Goal: Information Seeking & Learning: Learn about a topic

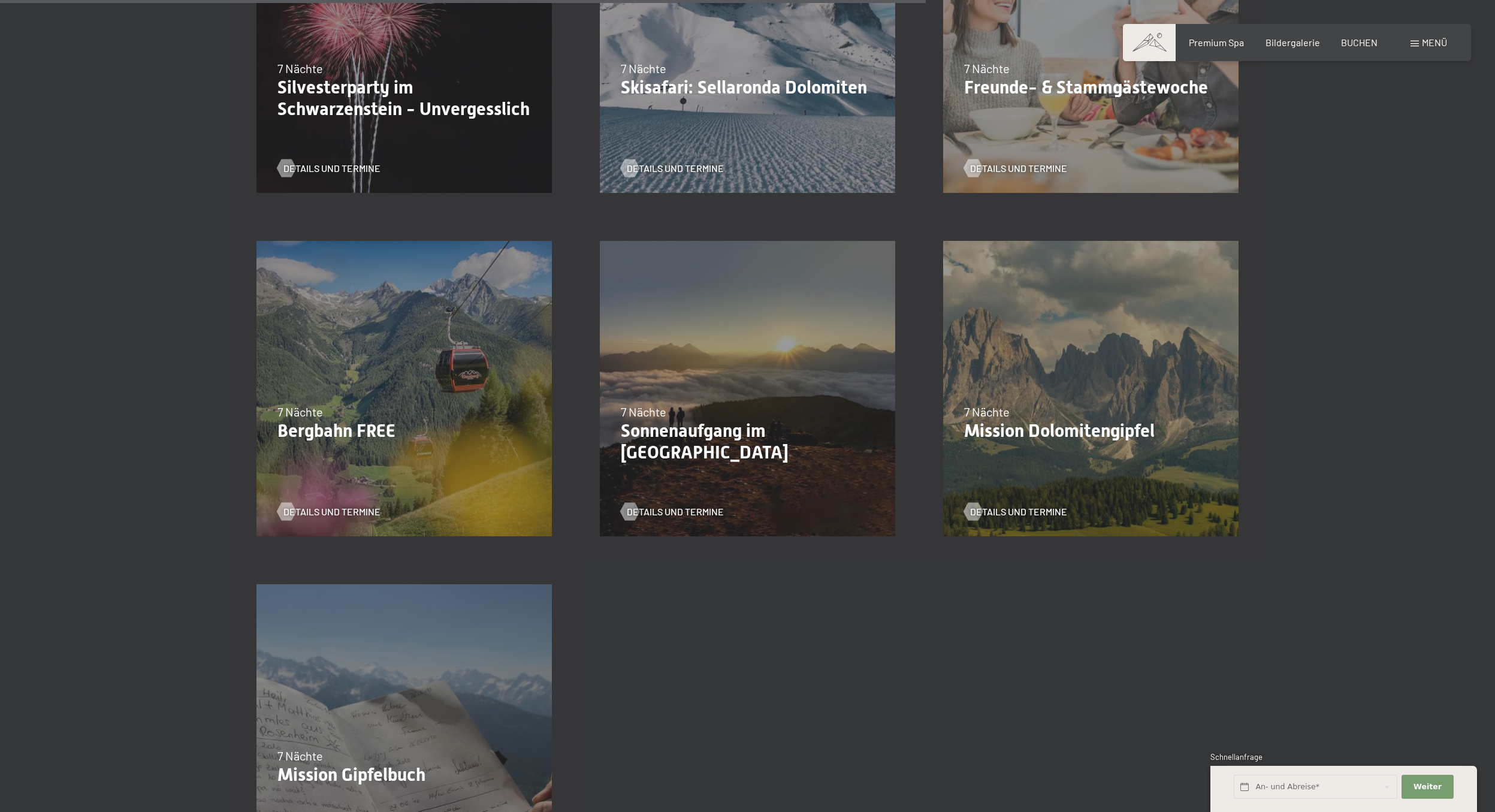
scroll to position [1534, 0]
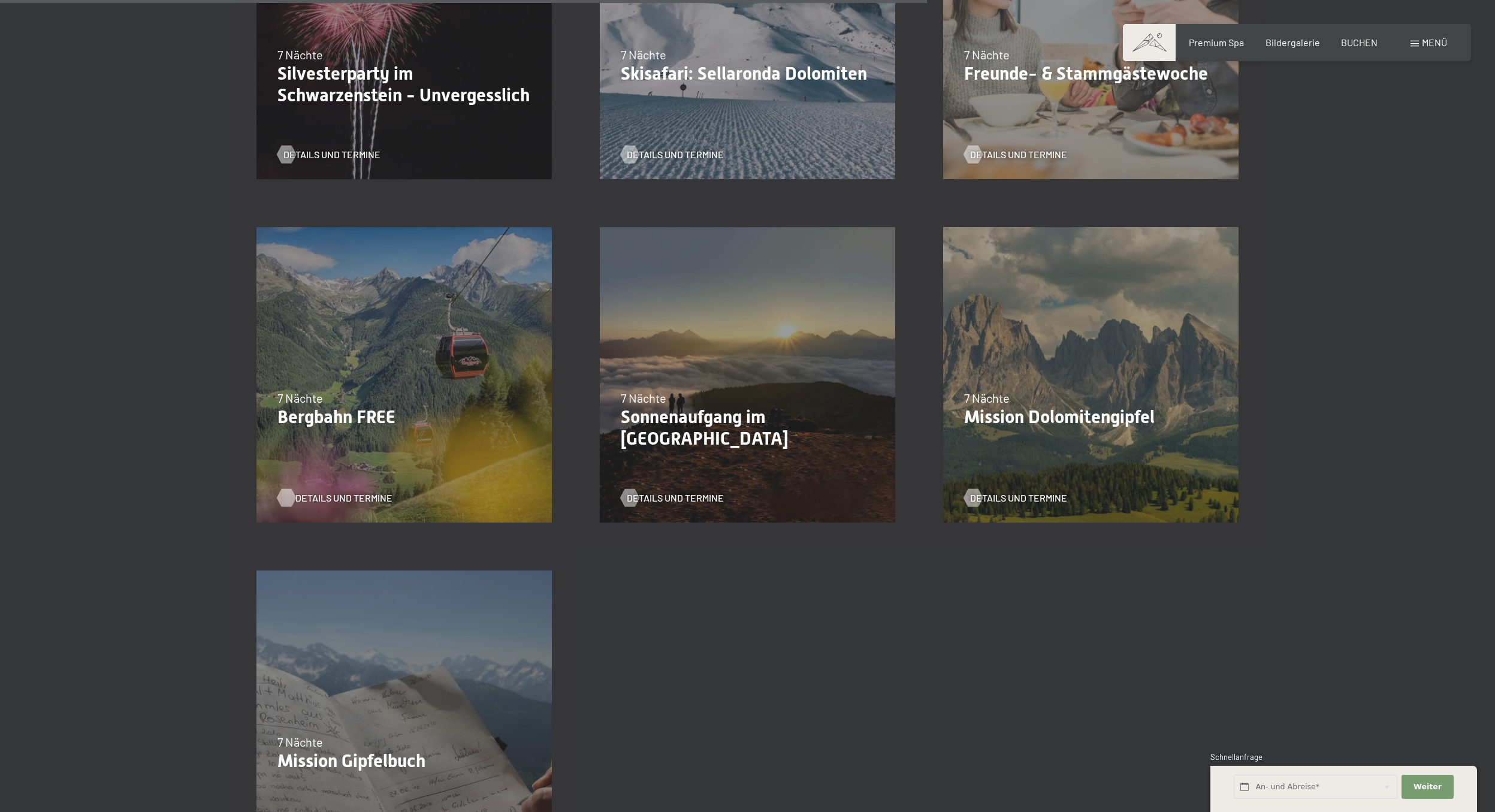
click at [333, 443] on span "Details und Termine" at bounding box center [344, 498] width 97 height 13
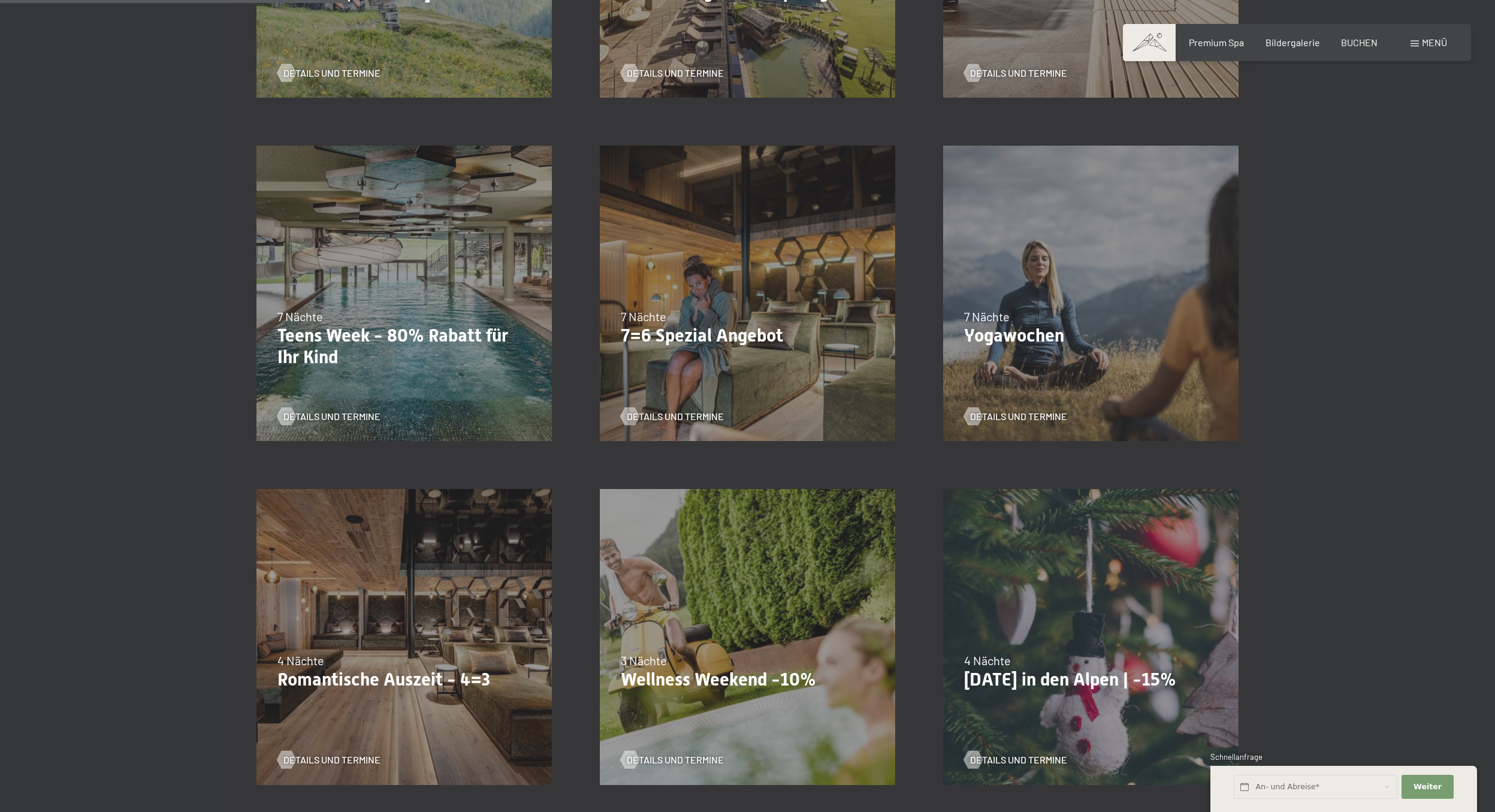
scroll to position [249, 0]
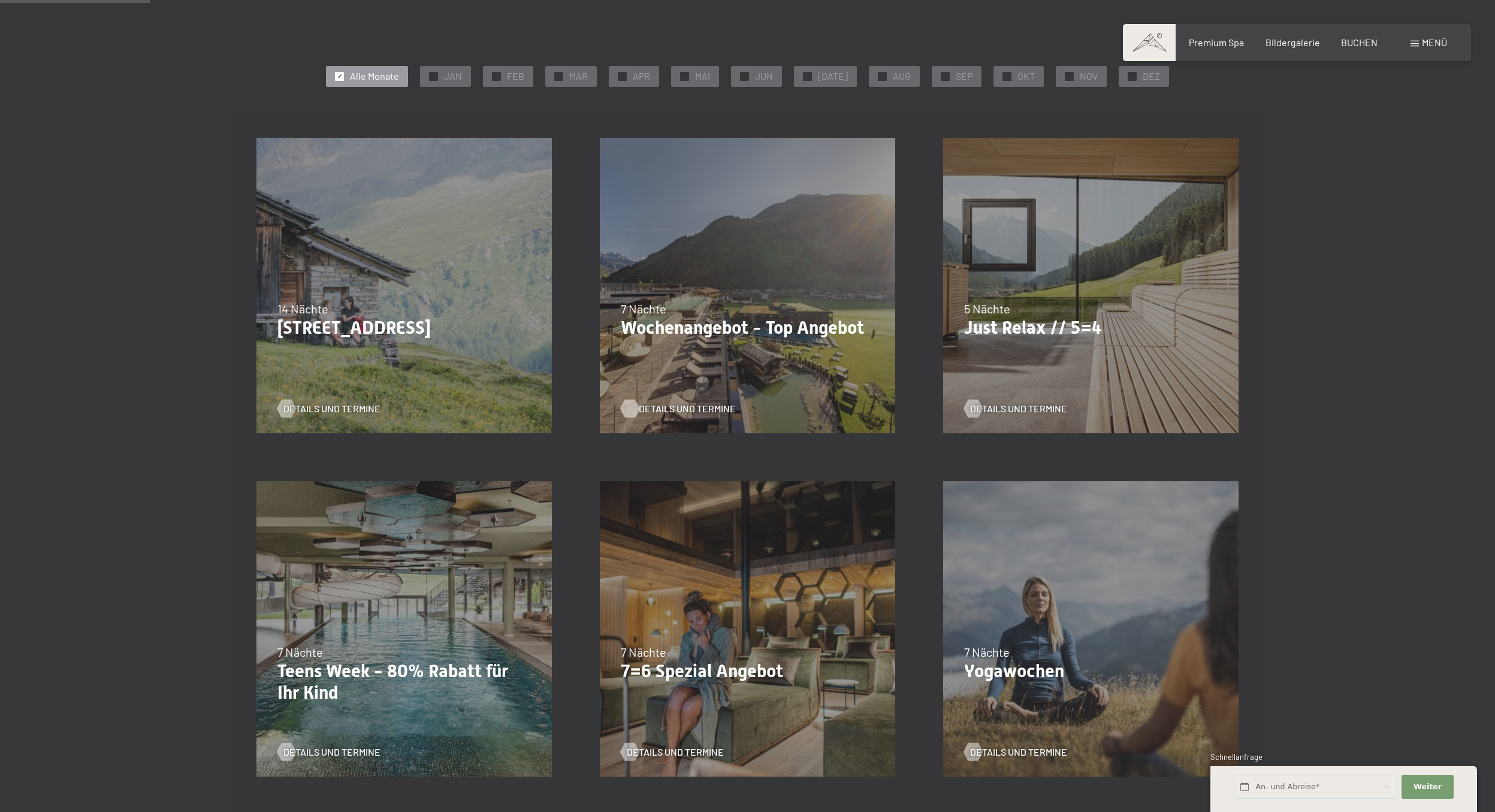
click at [445, 406] on span "Details und Termine" at bounding box center [687, 408] width 97 height 13
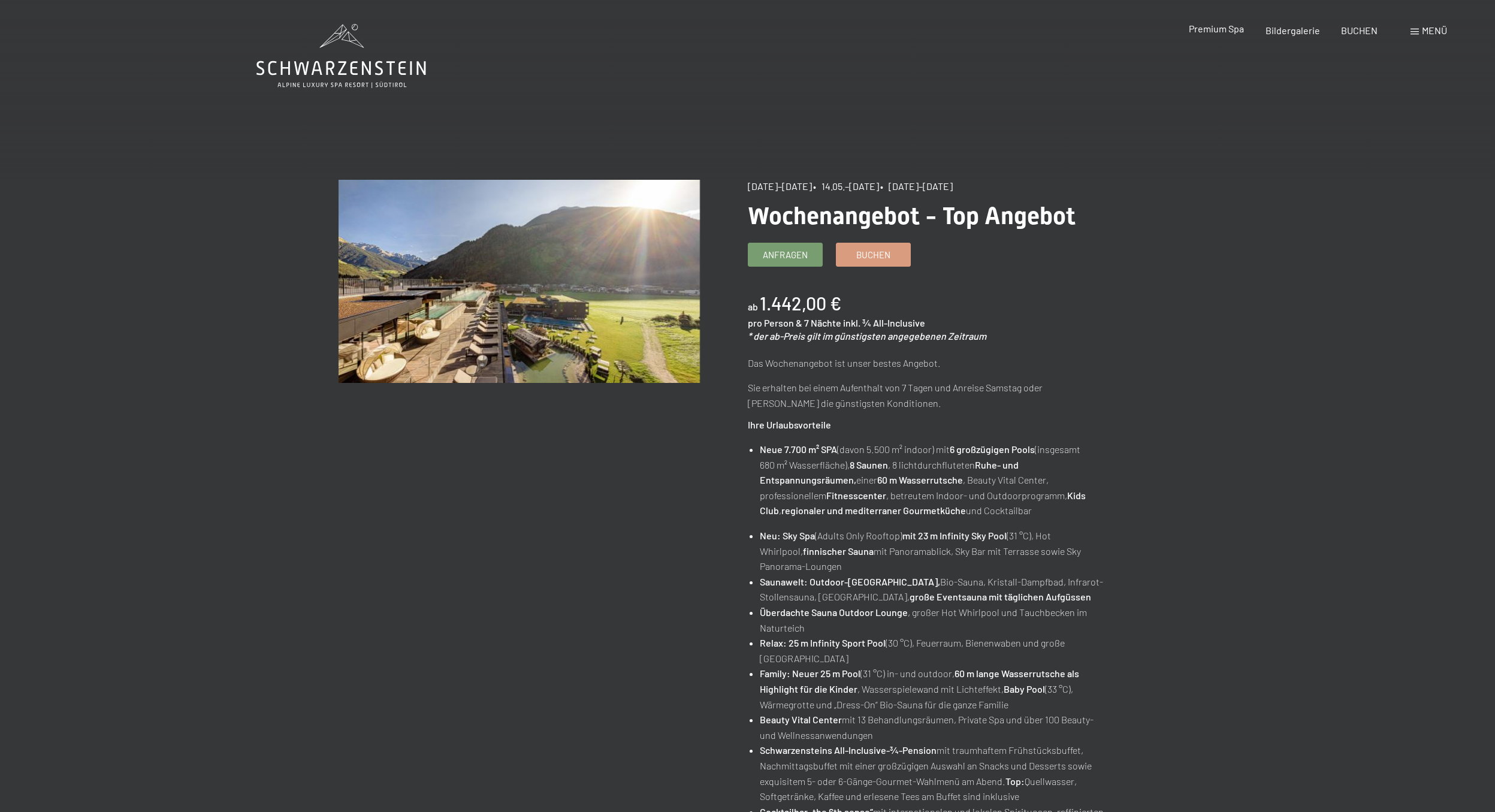
click at [1214, 33] on span "Premium Spa" at bounding box center [1216, 28] width 55 height 11
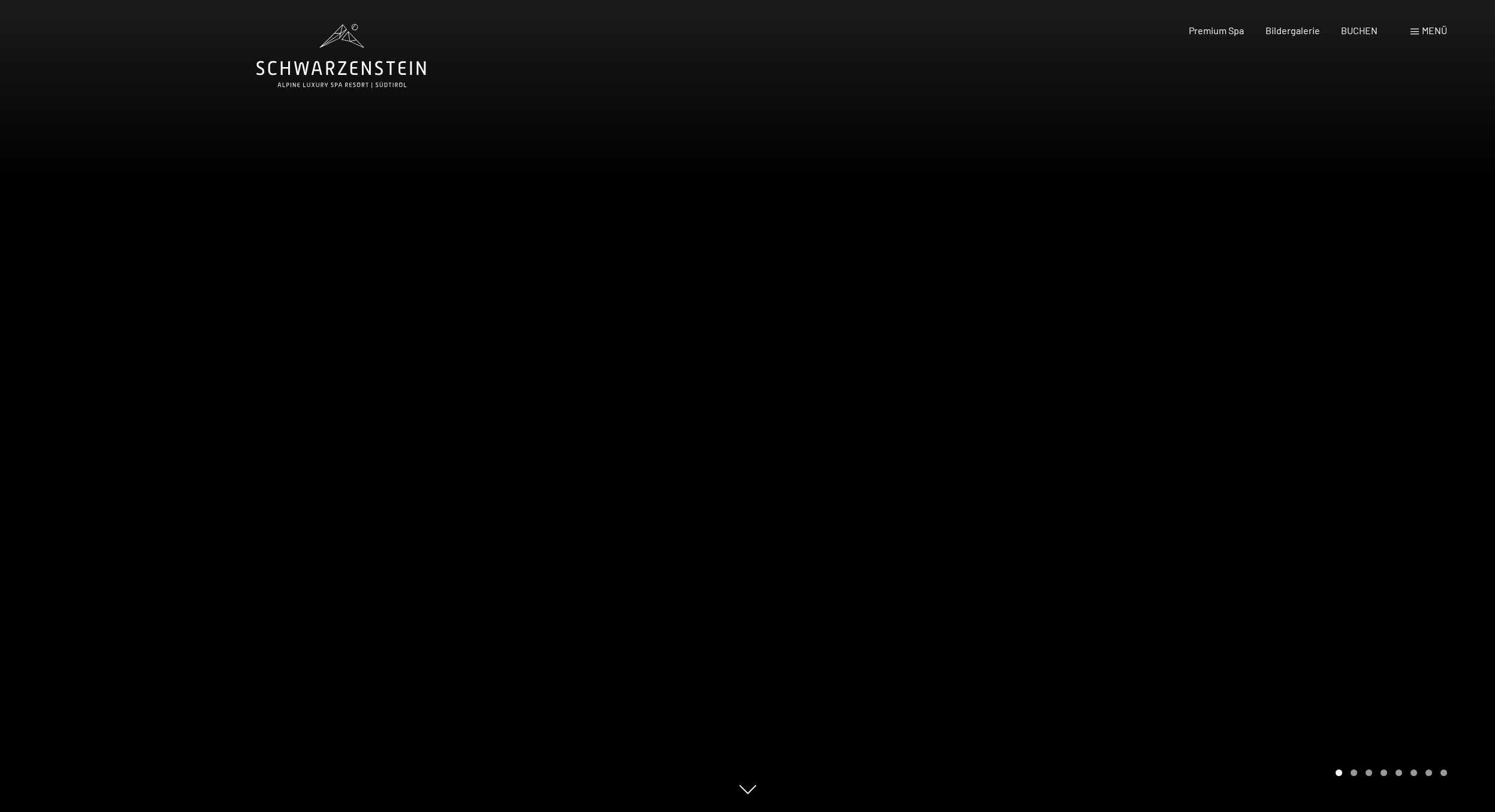
click at [1426, 30] on span "Menü" at bounding box center [1434, 30] width 25 height 11
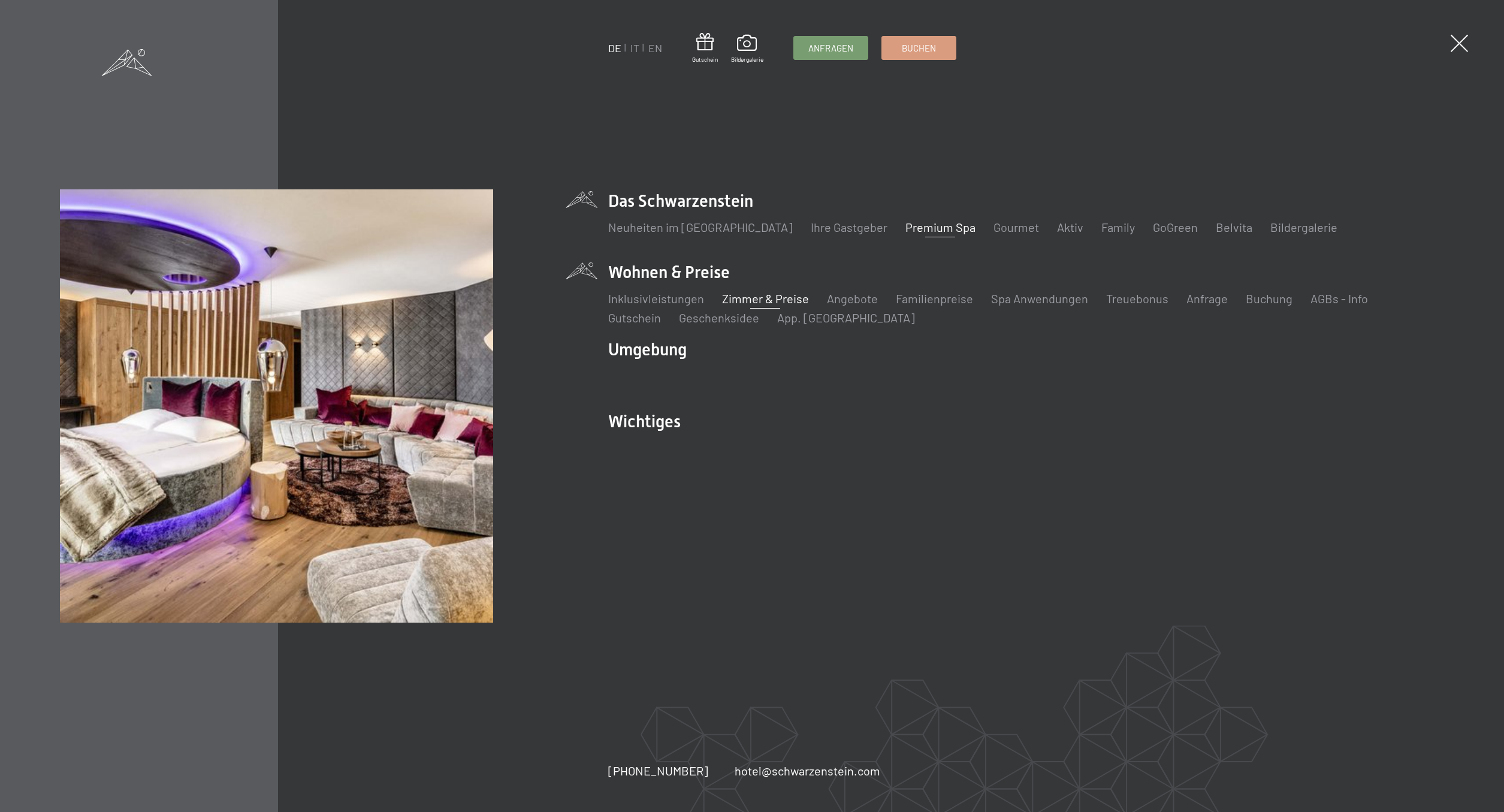
click at [738, 302] on link "Zimmer & Preise" at bounding box center [765, 297] width 87 height 14
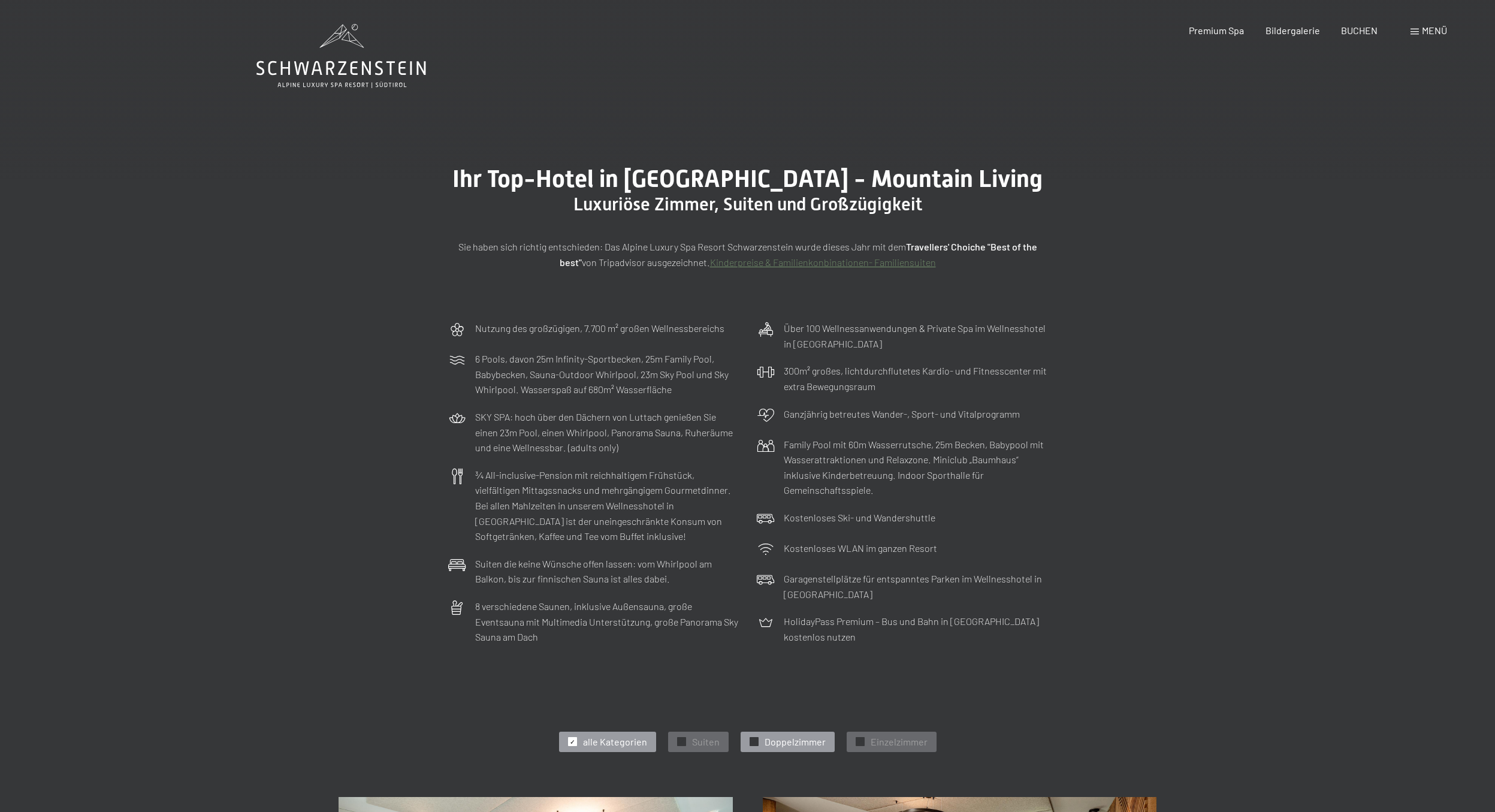
click at [785, 743] on span "Doppelzimmer" at bounding box center [796, 741] width 62 height 13
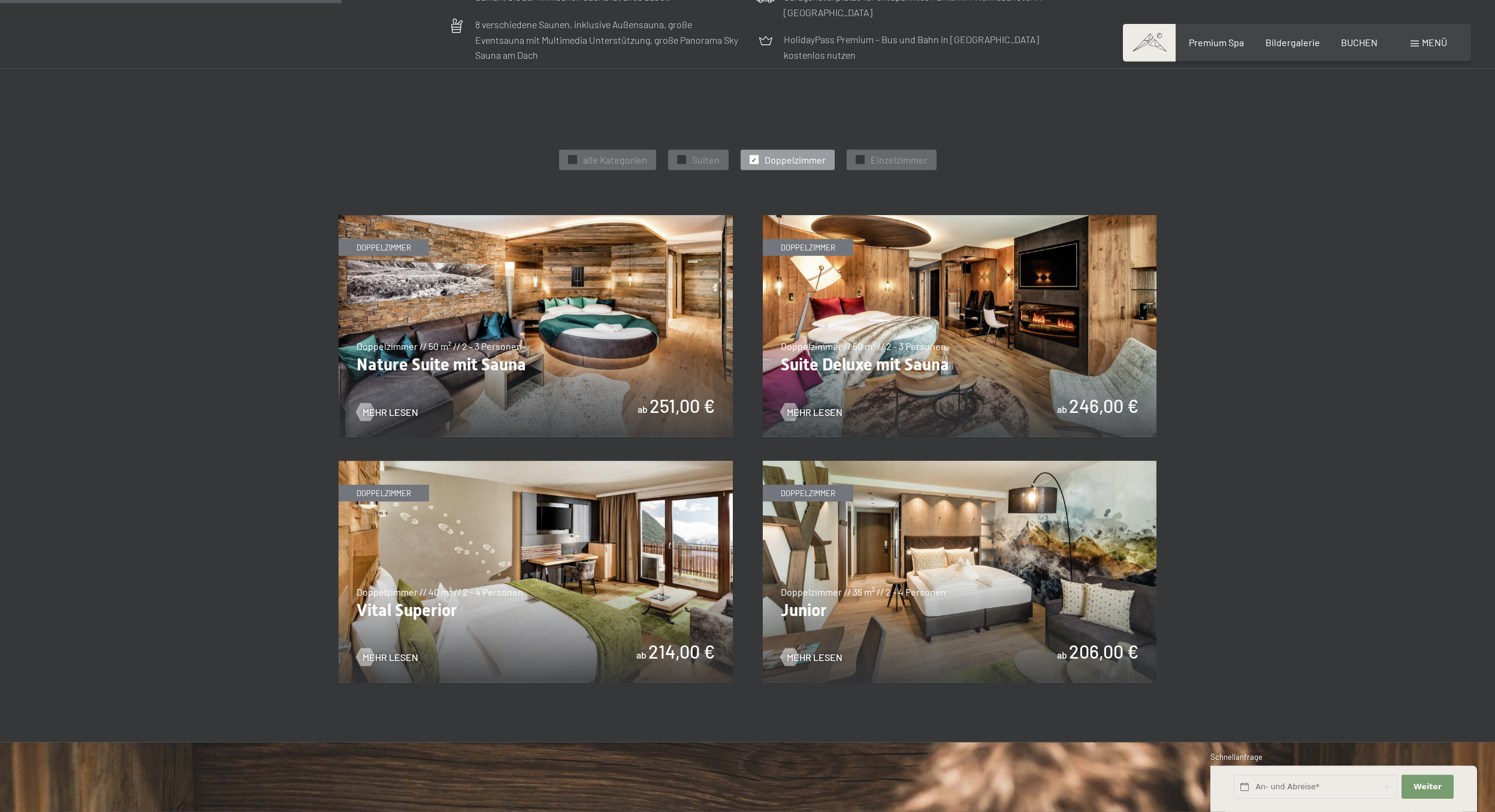
scroll to position [585, 0]
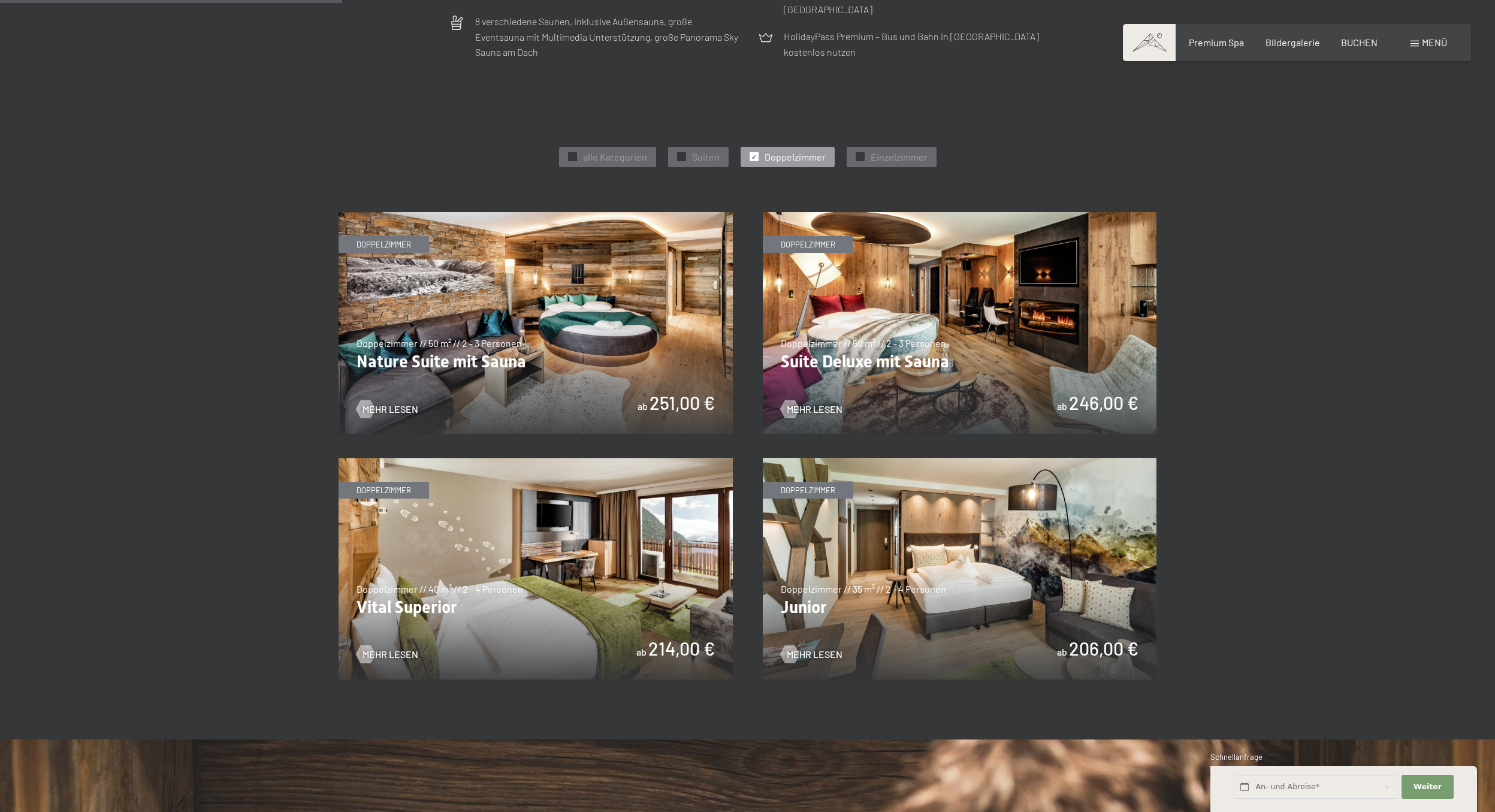
click at [540, 596] on img at bounding box center [535, 569] width 395 height 222
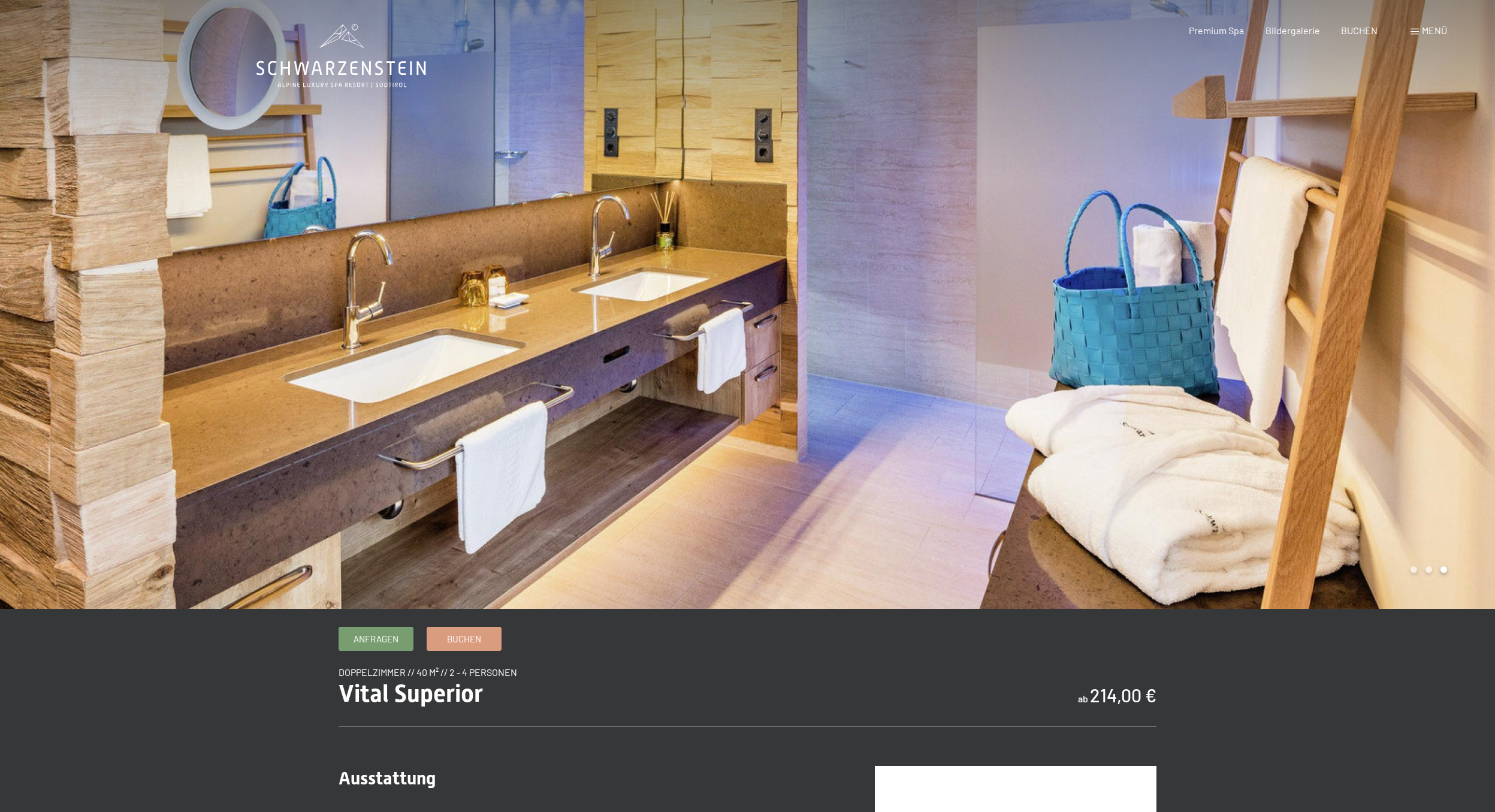
click at [1418, 30] on span at bounding box center [1415, 32] width 8 height 6
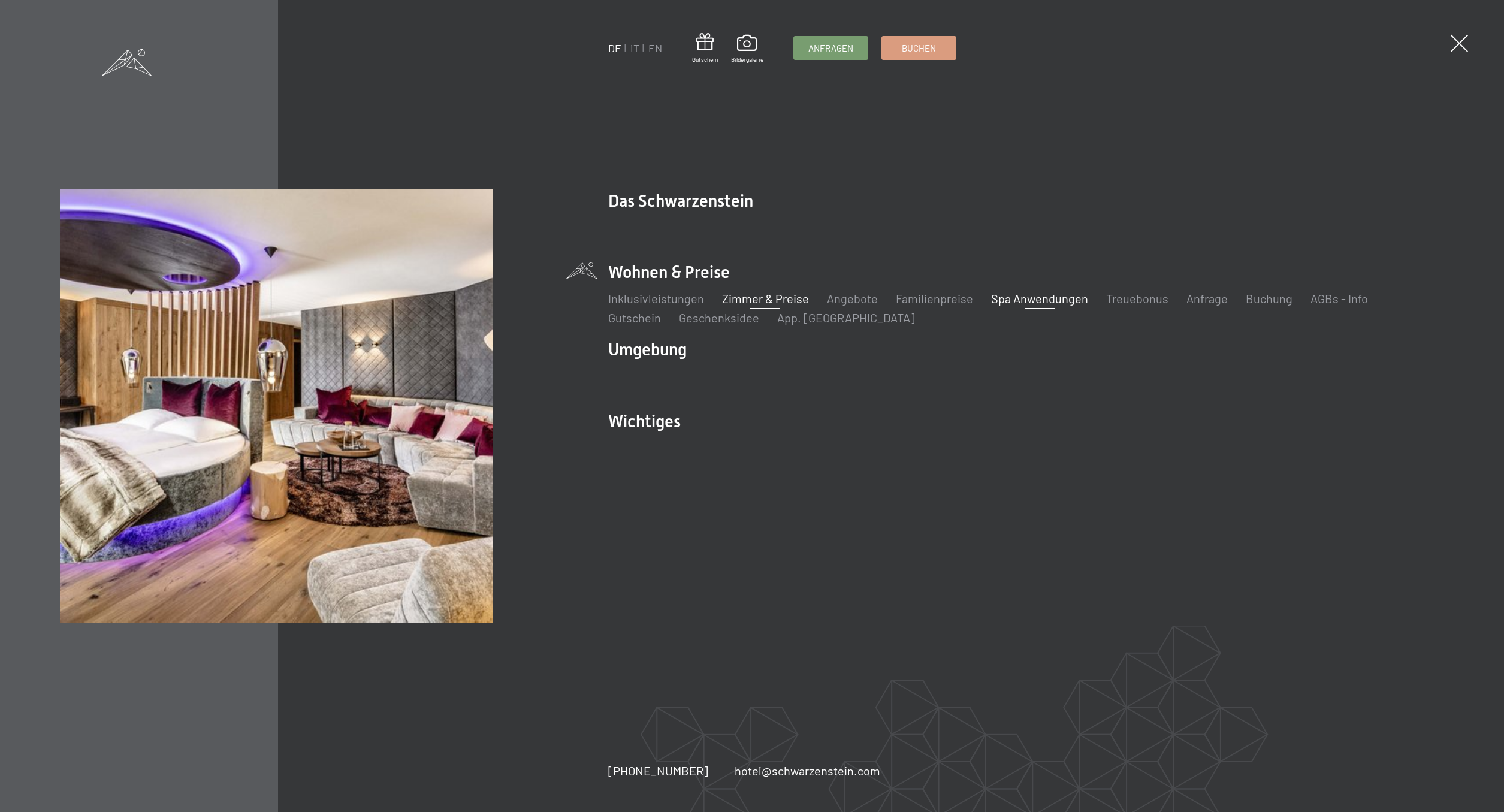
click at [1038, 302] on link "Spa Anwendungen" at bounding box center [1040, 297] width 97 height 14
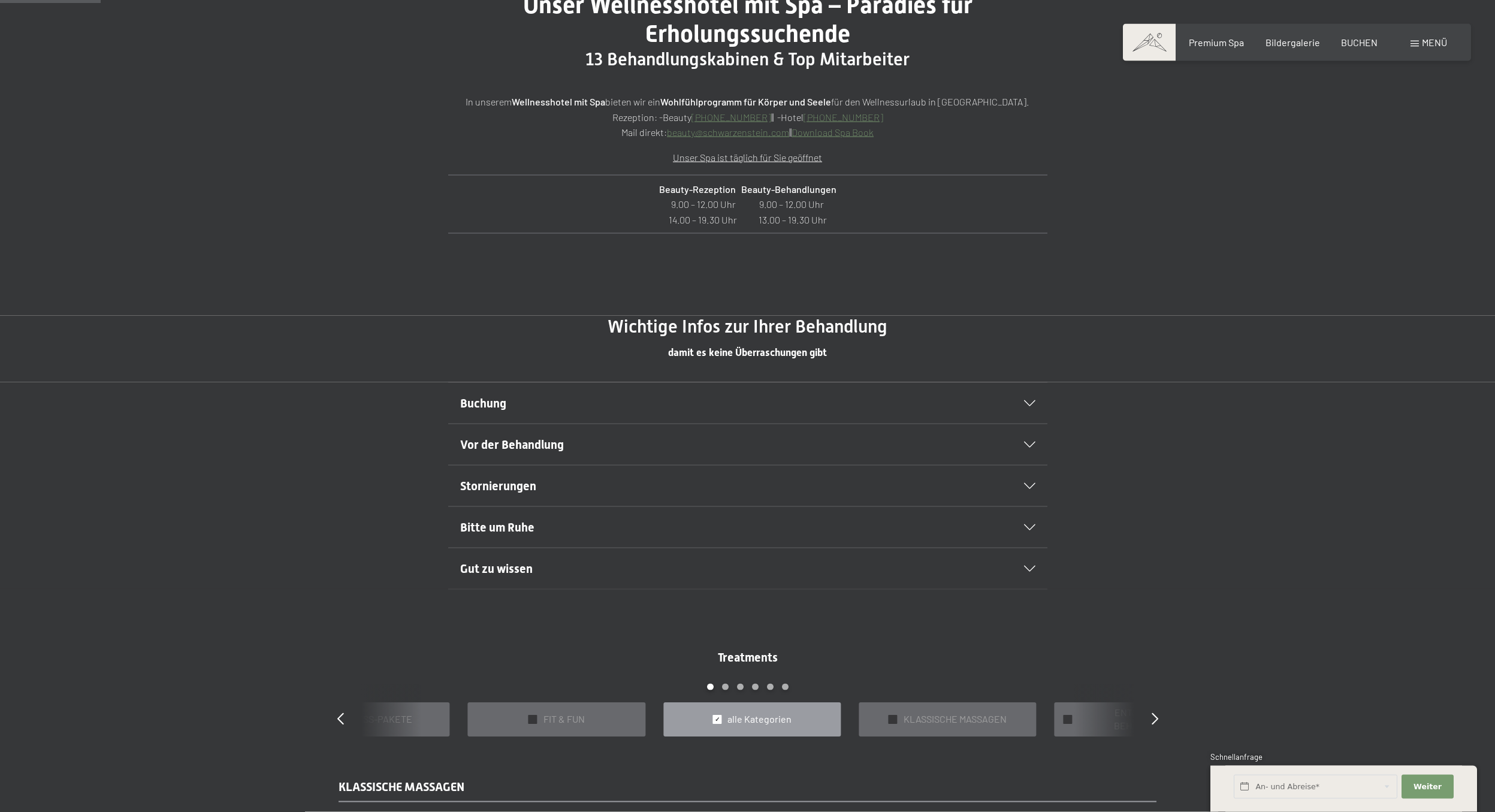
scroll to position [681, 0]
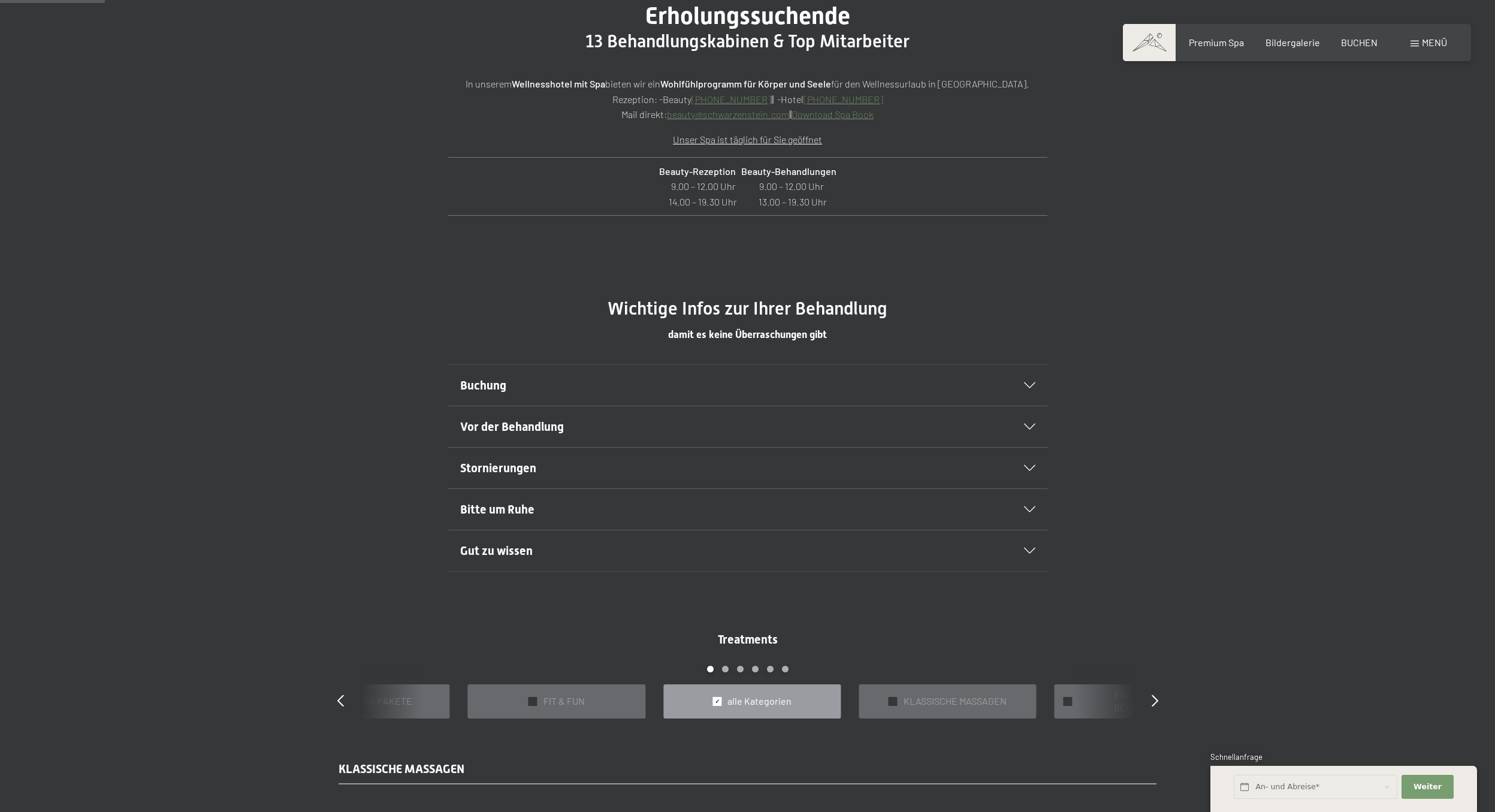
click at [1032, 550] on icon at bounding box center [1030, 550] width 11 height 6
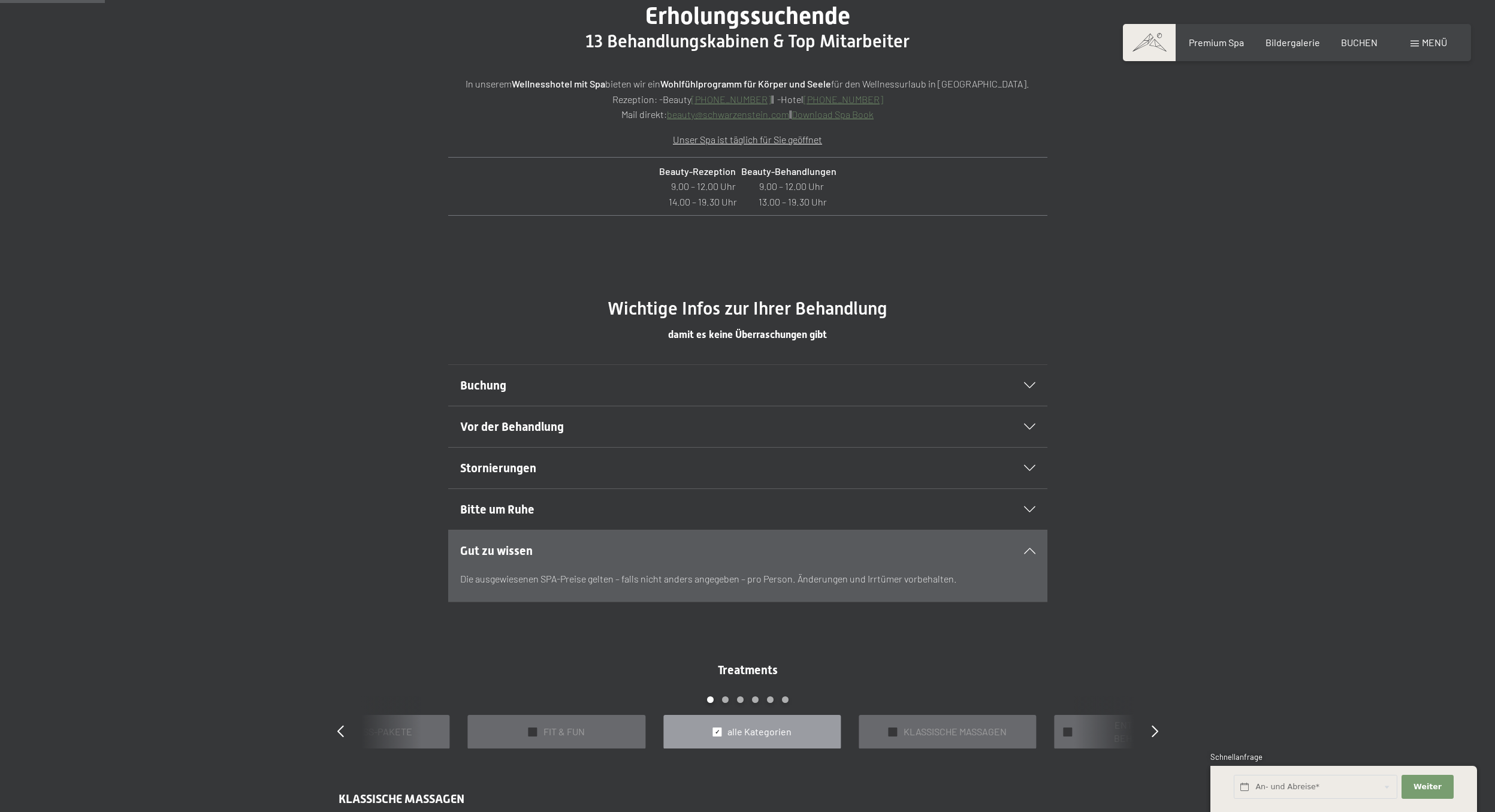
click at [1030, 508] on icon at bounding box center [1030, 509] width 11 height 6
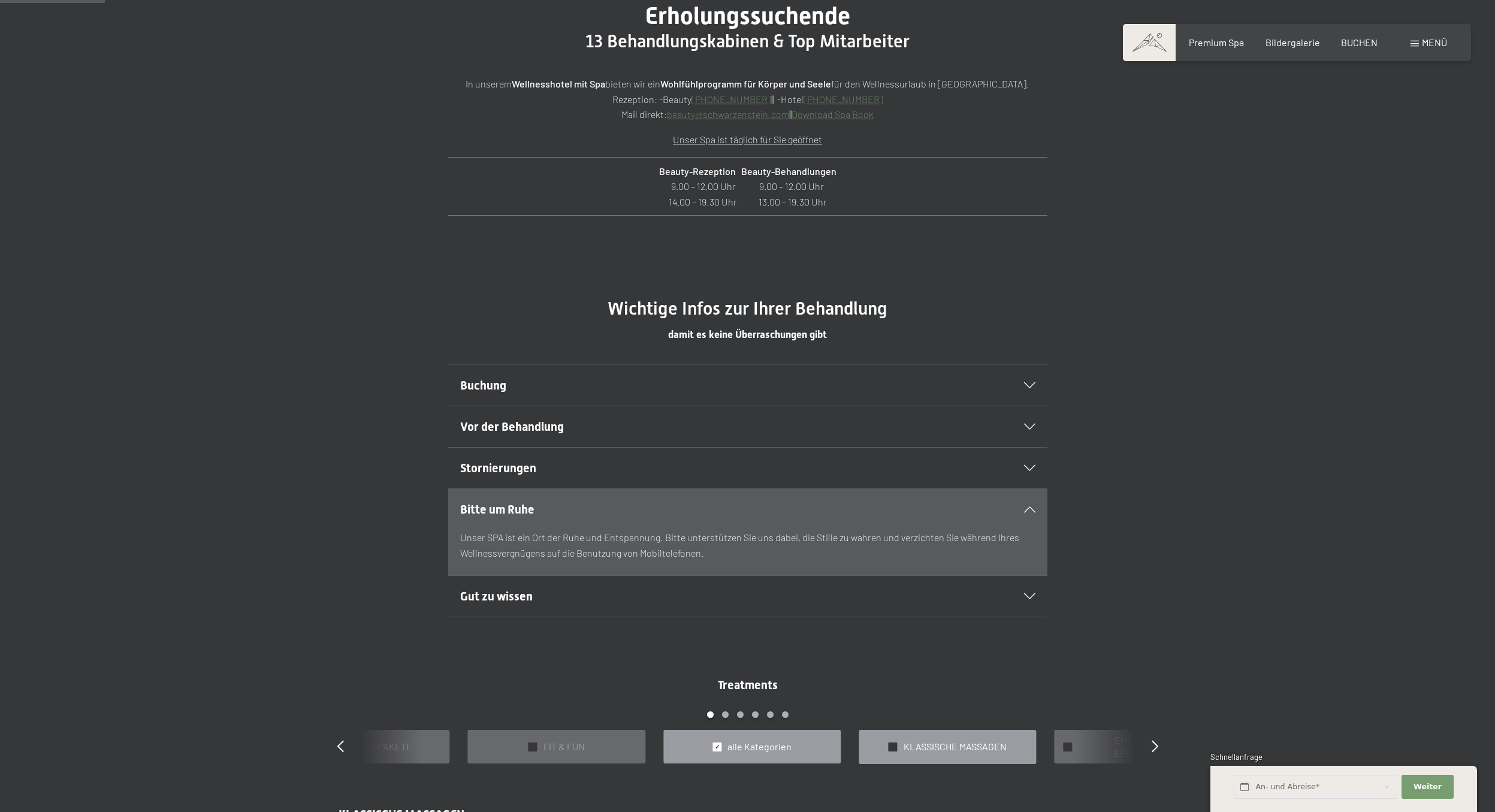
click at [941, 746] on span "KLASSISCHE MASSAGEN" at bounding box center [955, 747] width 104 height 13
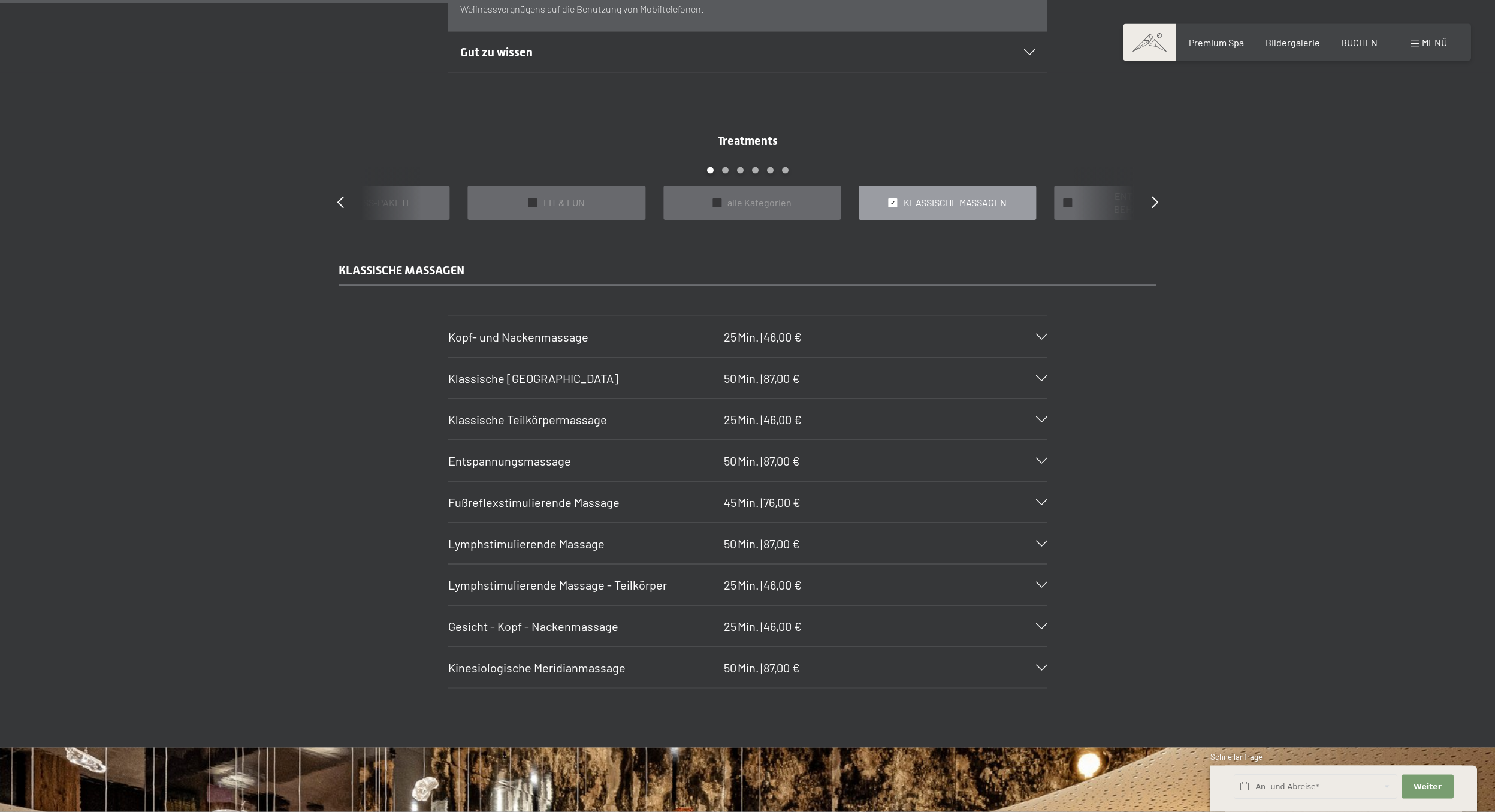
scroll to position [1207, 0]
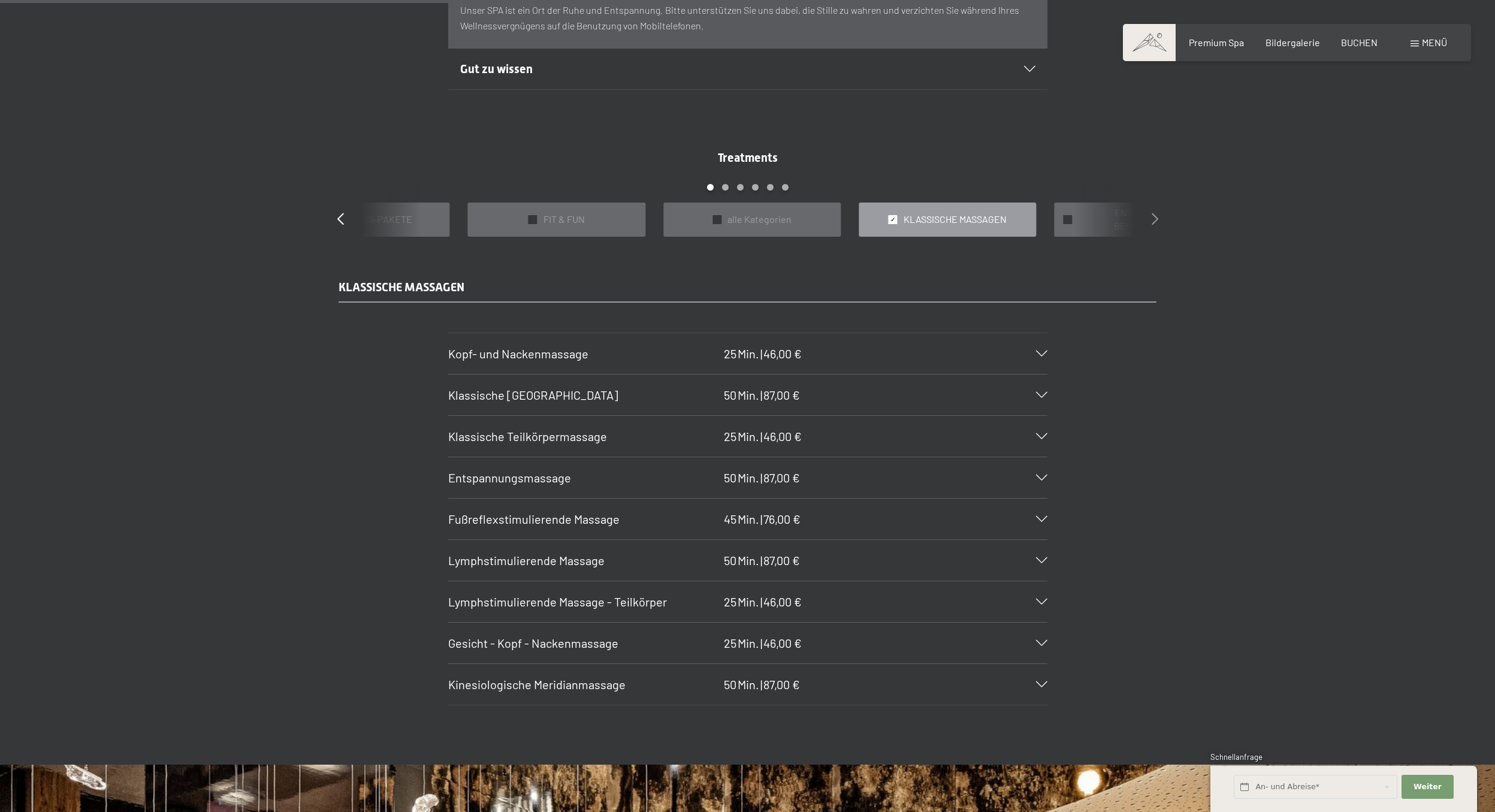
click at [1154, 219] on icon at bounding box center [1155, 218] width 7 height 12
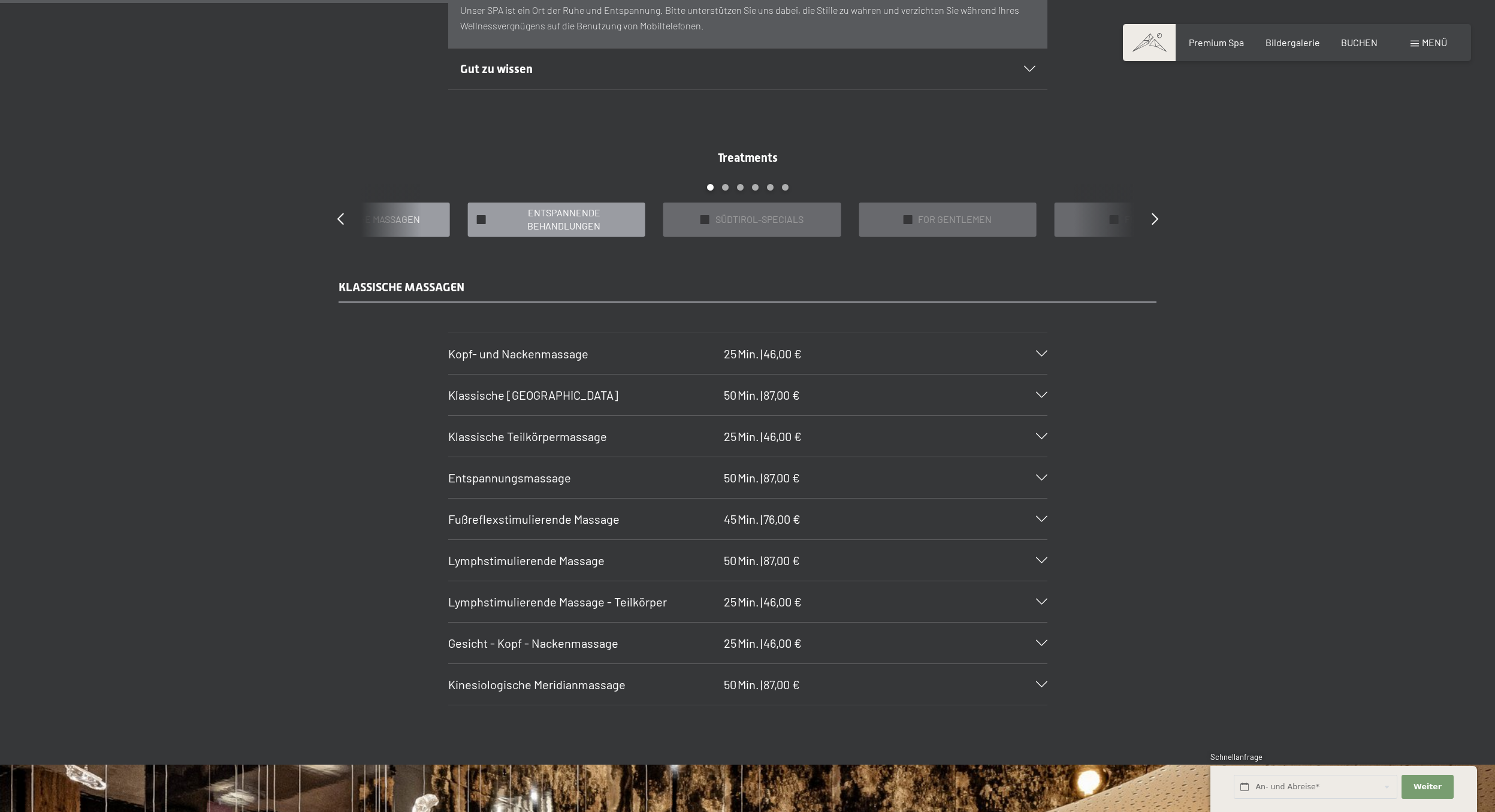
click at [589, 227] on span "ENTSPANNENDE BEHANDLUNGEN" at bounding box center [564, 219] width 145 height 27
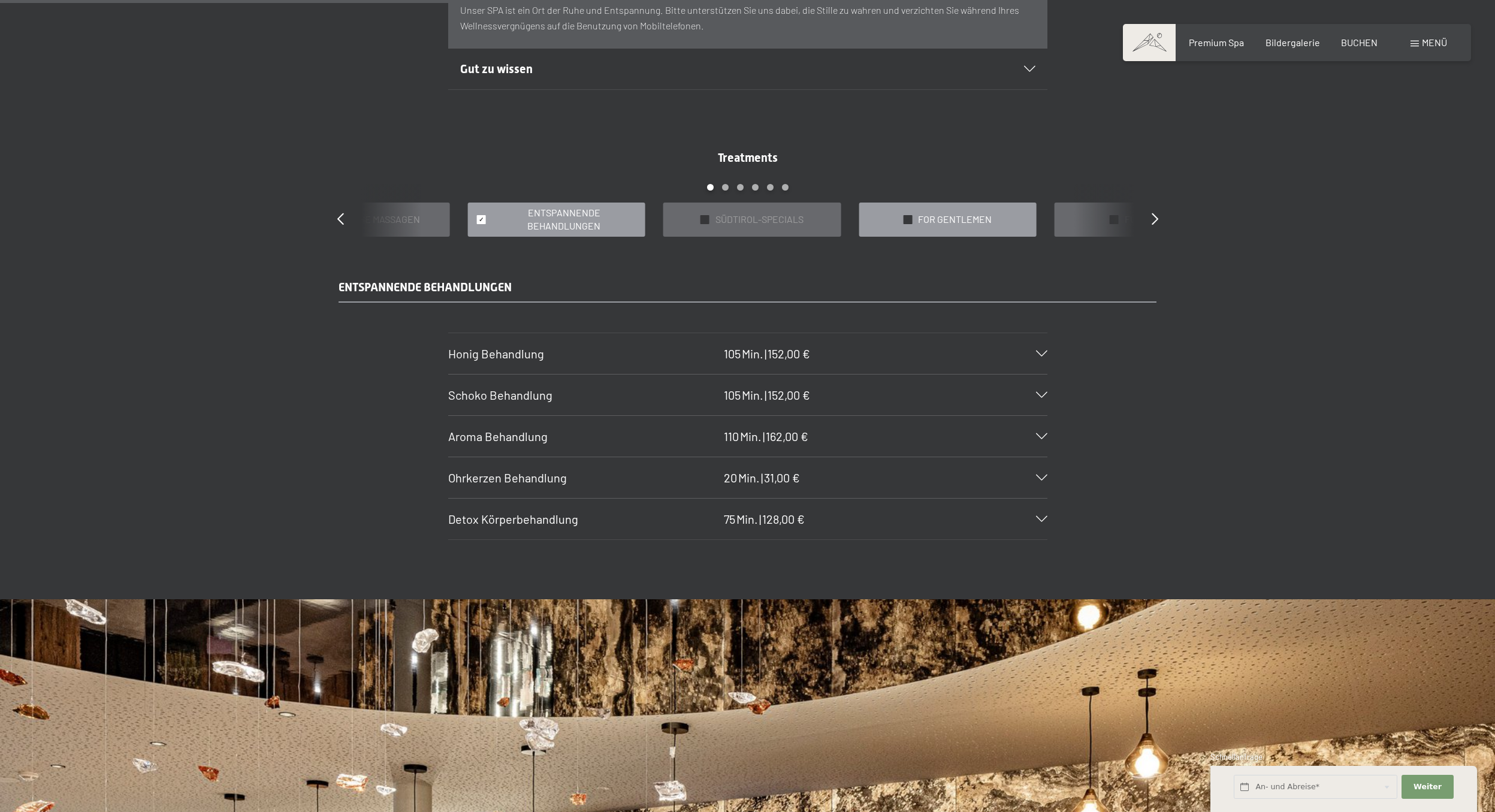
click at [991, 220] on div "✓ FOR GENTLEMEN" at bounding box center [948, 219] width 177 height 34
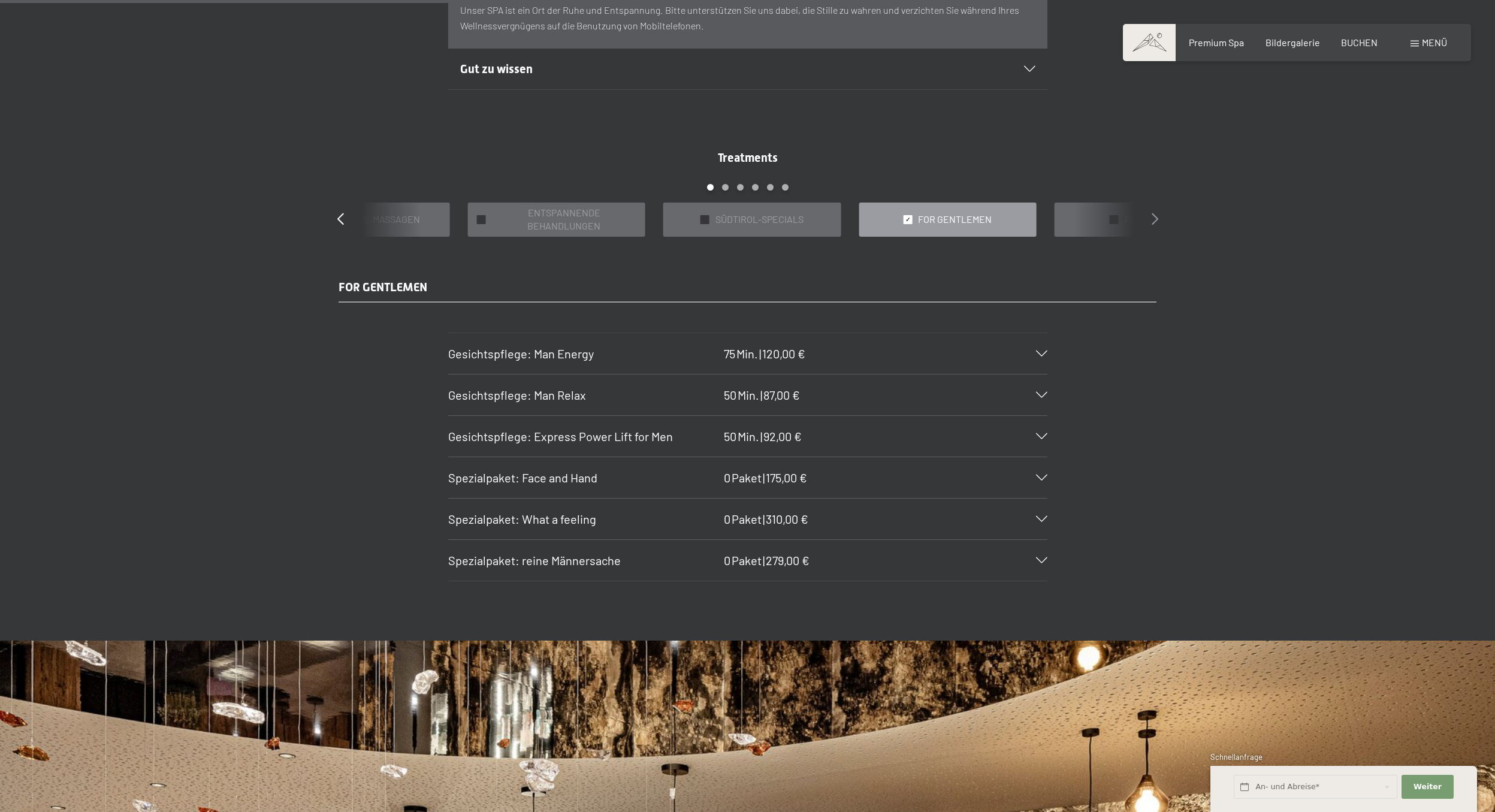
click at [1157, 220] on icon at bounding box center [1155, 218] width 7 height 12
click at [800, 215] on span "ANWENDUNGEN AUS ALLER HERREN LÄNDER" at bounding box center [759, 219] width 145 height 27
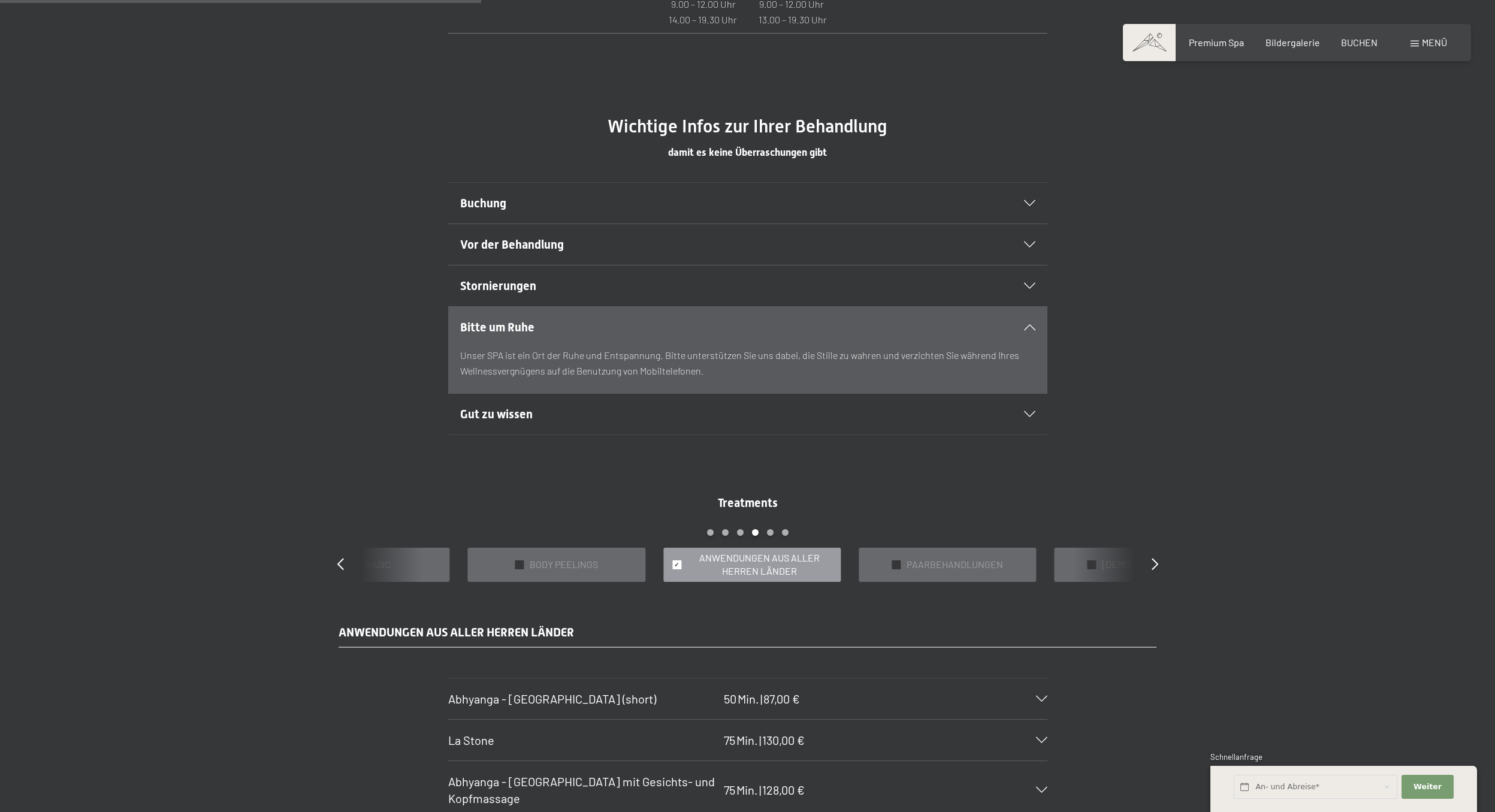
scroll to position [748, 0]
